Goal: Check status: Check status

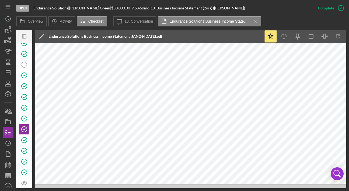
scroll to position [0, 12]
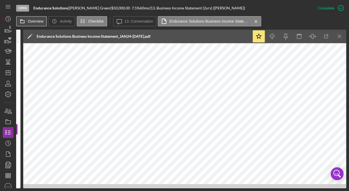
click at [28, 23] on label "Overview" at bounding box center [36, 21] width 16 height 4
click at [28, 23] on button "Overview" at bounding box center [31, 21] width 31 height 10
click at [35, 23] on label "Overview" at bounding box center [36, 21] width 16 height 4
click at [35, 23] on button "Overview" at bounding box center [31, 21] width 31 height 10
click at [37, 23] on label "Overview" at bounding box center [36, 21] width 16 height 4
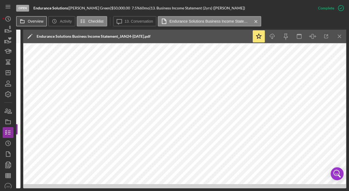
click at [37, 23] on button "Overview" at bounding box center [31, 21] width 31 height 10
click at [10, 136] on icon "button" at bounding box center [7, 132] width 13 height 13
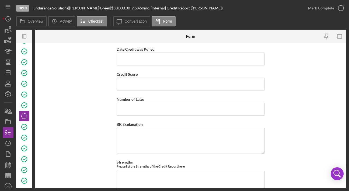
scroll to position [22, 0]
click at [24, 33] on icon "Icon/Panel Side Expand" at bounding box center [24, 36] width 12 height 12
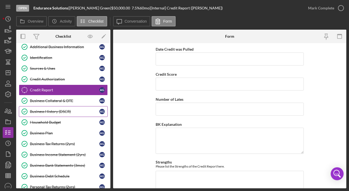
scroll to position [62, 0]
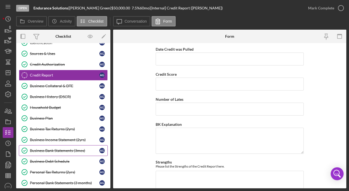
click at [70, 150] on div "Business Bank Statements (3mos)" at bounding box center [64, 150] width 69 height 4
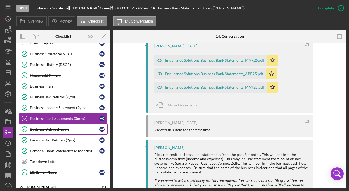
scroll to position [98, 0]
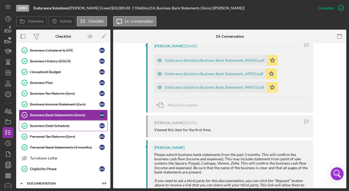
click at [57, 122] on link "Business Debt Schedule Business Debt Schedule A G" at bounding box center [63, 125] width 89 height 11
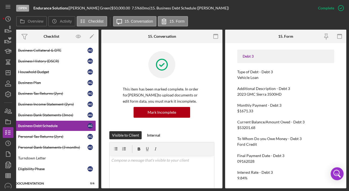
scroll to position [301, 0]
click at [42, 139] on link "Personal Tax Returns (2yrs) Personal Tax Returns (2yrs) A G" at bounding box center [51, 136] width 89 height 11
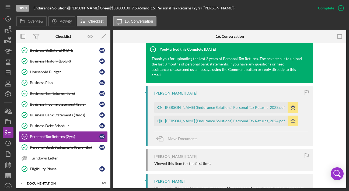
scroll to position [198, 0]
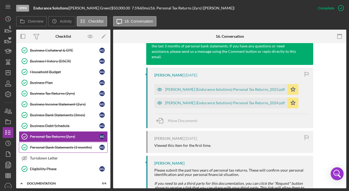
click at [69, 149] on link "Personal Bank Statements (3 months) Personal Bank Statements (3 months) A G" at bounding box center [63, 147] width 89 height 11
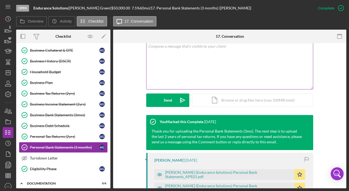
scroll to position [160, 0]
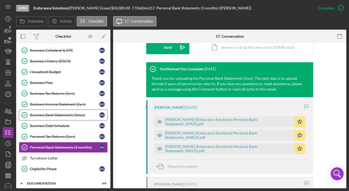
click at [61, 114] on div "Business Bank Statements (3mos)" at bounding box center [64, 115] width 69 height 4
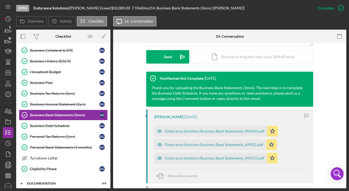
scroll to position [154, 0]
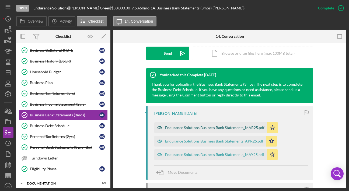
click at [223, 128] on div "Endurance Solutions Business Bank Statements_MAR25.pdf" at bounding box center [214, 127] width 99 height 4
